Goal: Transaction & Acquisition: Book appointment/travel/reservation

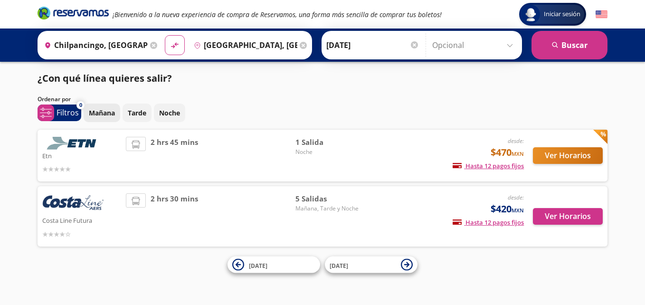
click at [108, 111] on p "Mañana" at bounding box center [102, 113] width 26 height 10
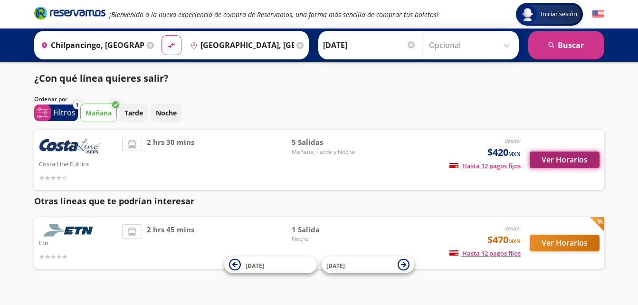
click at [562, 157] on button "Ver Horarios" at bounding box center [565, 160] width 70 height 17
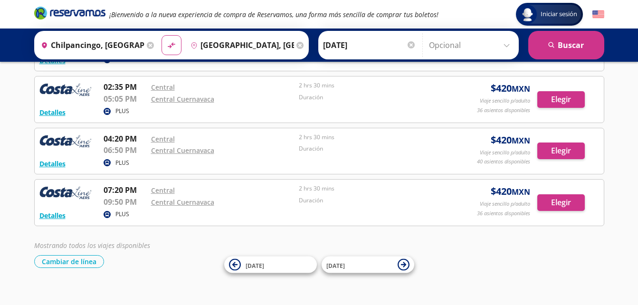
scroll to position [141, 0]
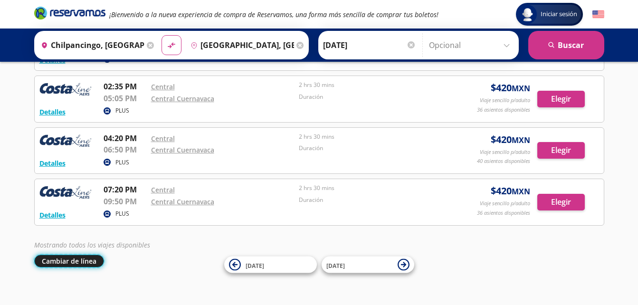
click at [84, 261] on button "Cambiar de línea" at bounding box center [69, 261] width 70 height 13
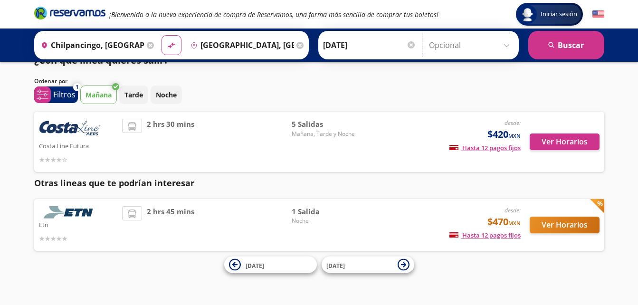
scroll to position [18, 0]
click at [82, 213] on img at bounding box center [70, 212] width 62 height 13
click at [569, 223] on button "Ver Horarios" at bounding box center [565, 225] width 70 height 17
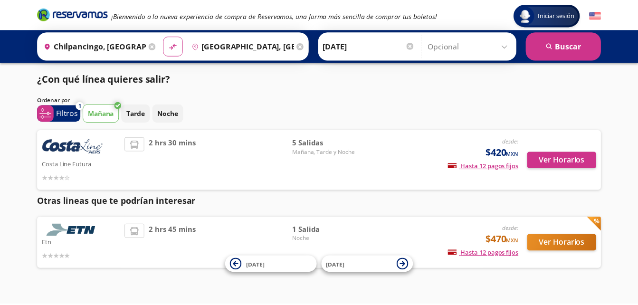
scroll to position [18, 0]
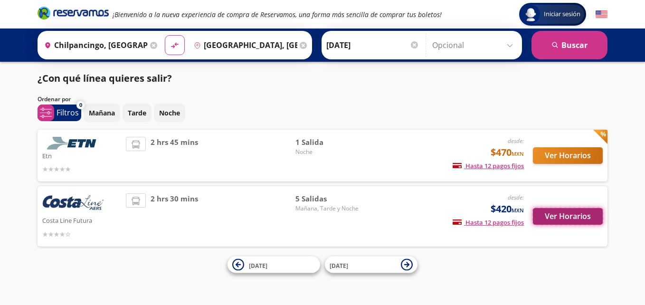
click at [570, 217] on button "Ver Horarios" at bounding box center [568, 216] width 70 height 17
